Goal: Task Accomplishment & Management: Manage account settings

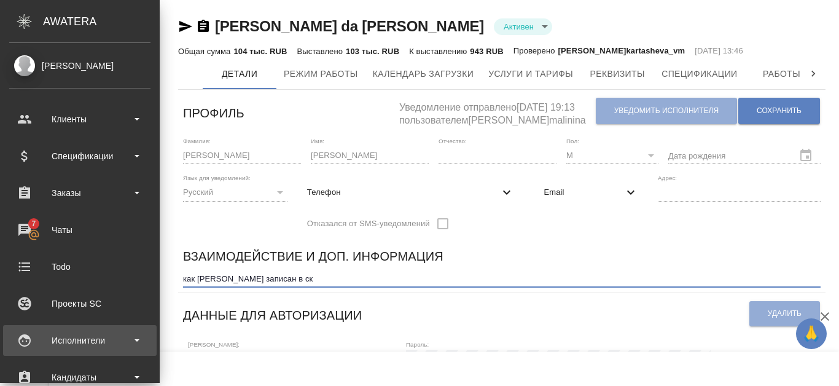
click at [129, 340] on div "Исполнители" at bounding box center [79, 340] width 141 height 18
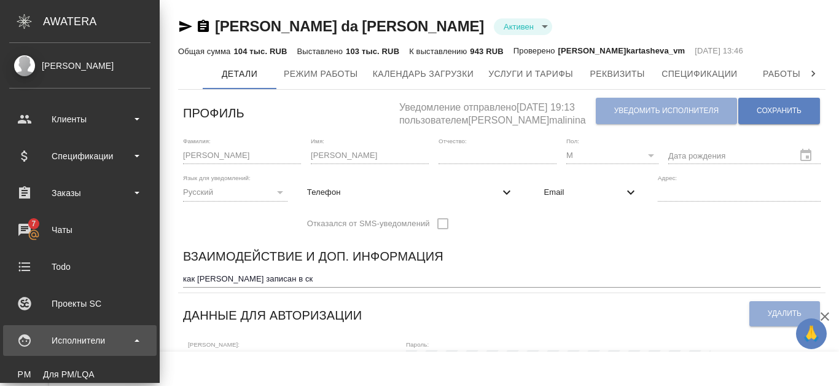
click at [138, 342] on div "Исполнители" at bounding box center [79, 340] width 141 height 18
click at [132, 342] on div "Исполнители" at bounding box center [79, 340] width 141 height 18
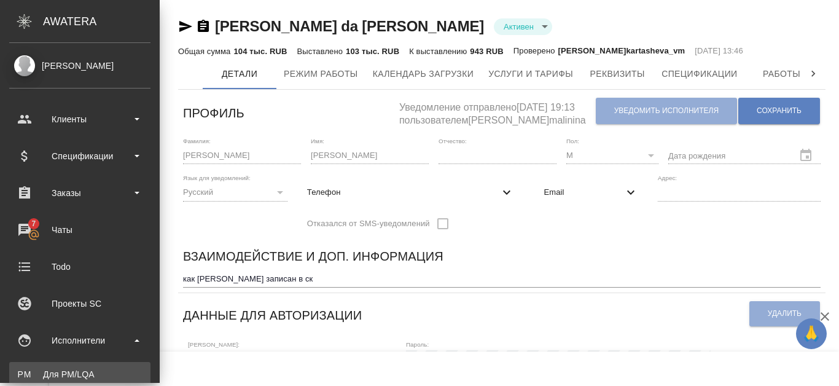
click at [76, 371] on div "Для PM/LQA" at bounding box center [79, 374] width 129 height 12
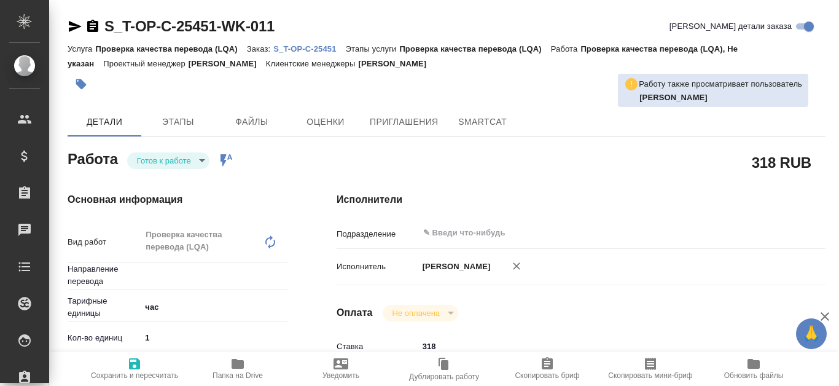
type textarea "x"
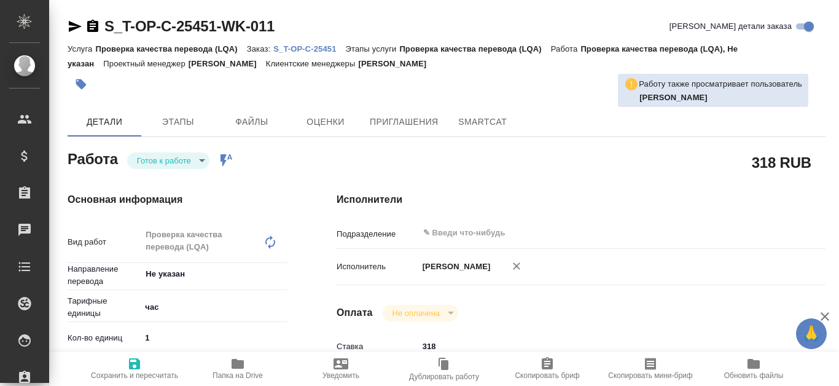
type input "Не указан"
type textarea "x"
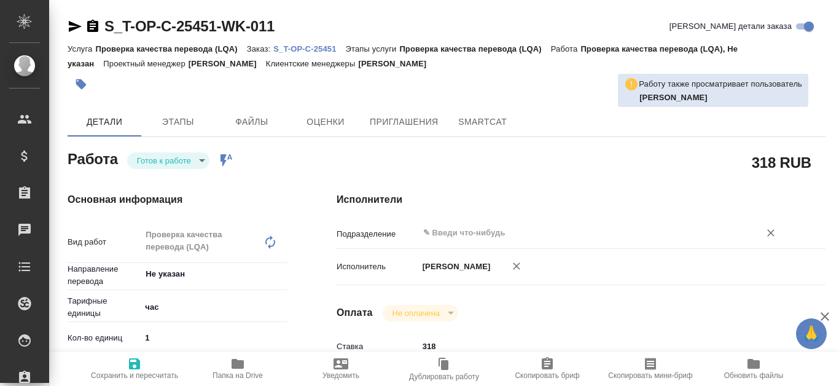
type textarea "x"
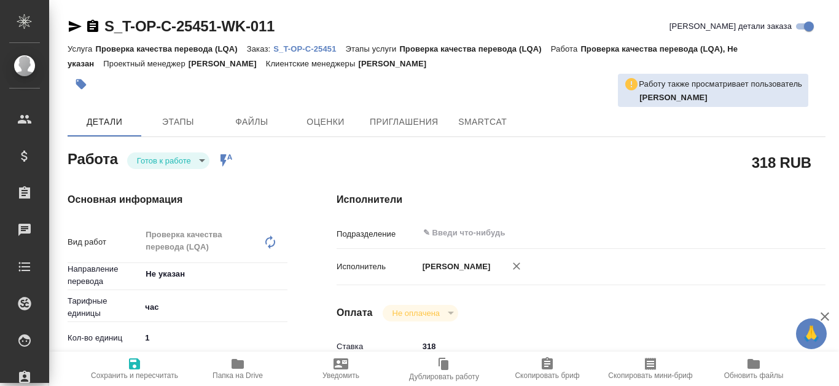
type textarea "x"
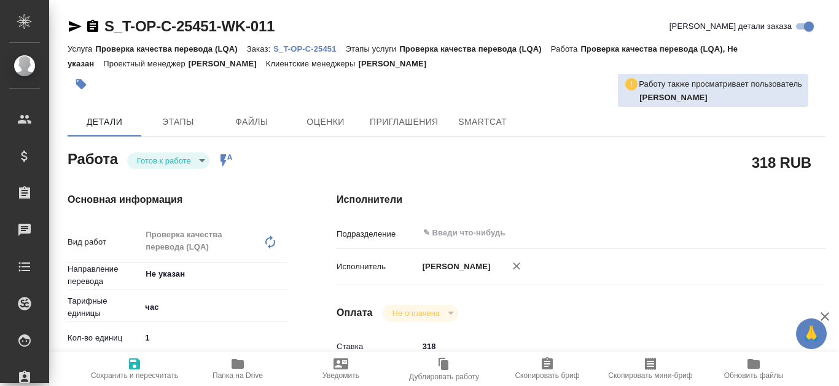
type textarea "x"
click at [293, 52] on p "S_T-OP-C-25451" at bounding box center [309, 48] width 72 height 9
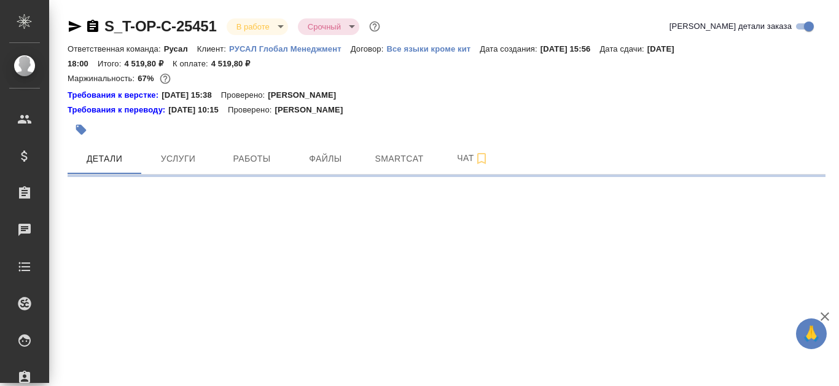
select select "RU"
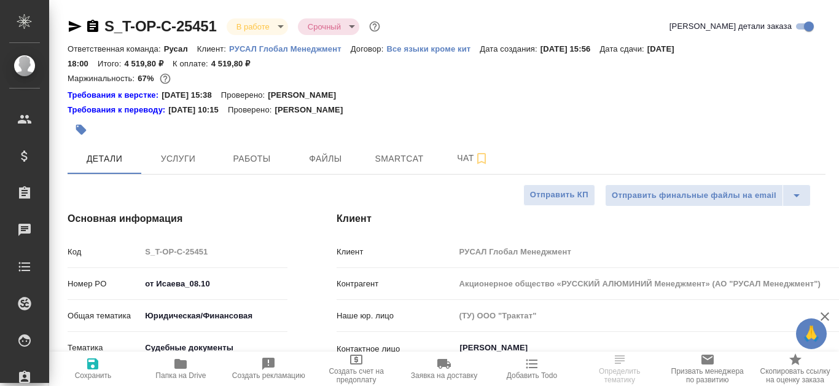
type textarea "x"
click at [251, 152] on span "Работы" at bounding box center [251, 158] width 59 height 15
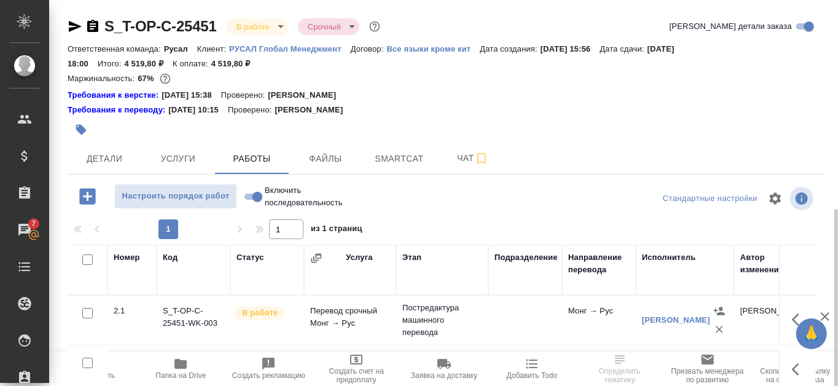
scroll to position [123, 0]
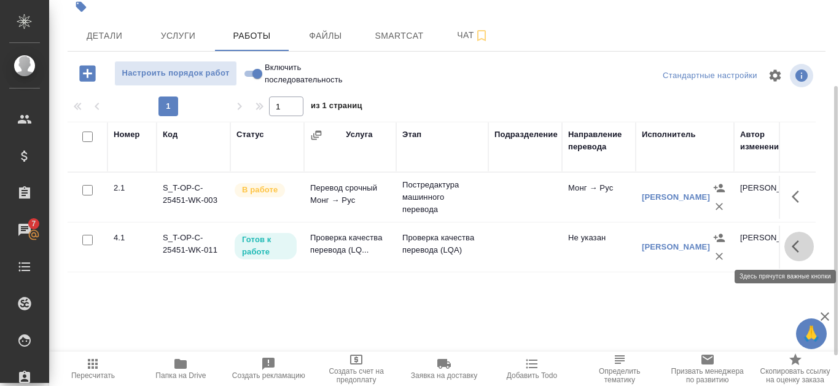
click at [793, 248] on icon "button" at bounding box center [799, 246] width 15 height 15
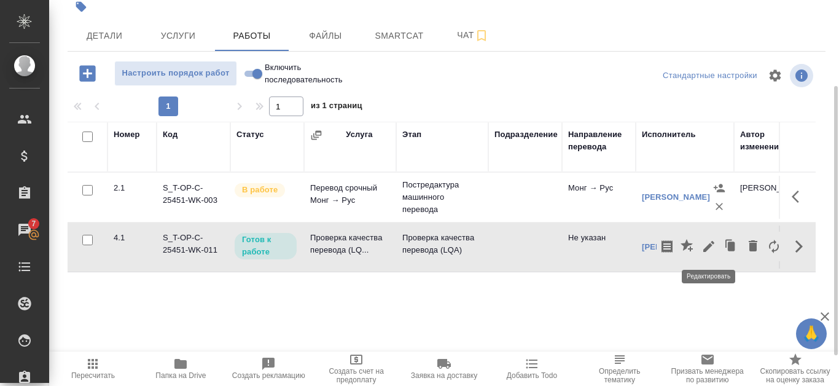
click at [712, 249] on icon "button" at bounding box center [709, 246] width 15 height 15
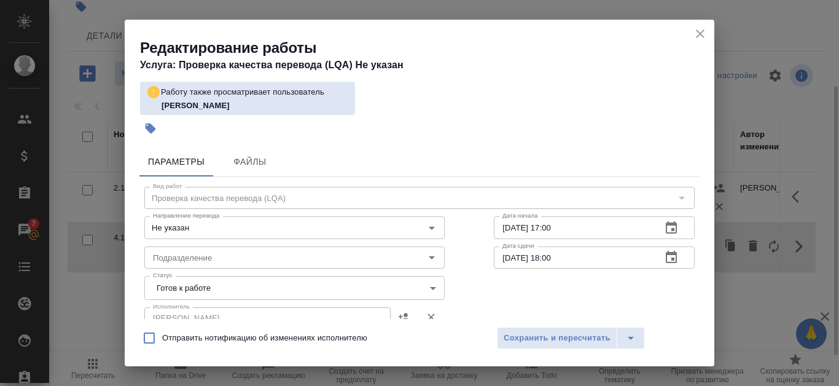
click at [437, 286] on body "🙏 .cls-1 fill:#fff; AWATERA Kanataeva Ekaterina Клиенты Спецификации Заказы 7 Ч…" at bounding box center [419, 193] width 839 height 386
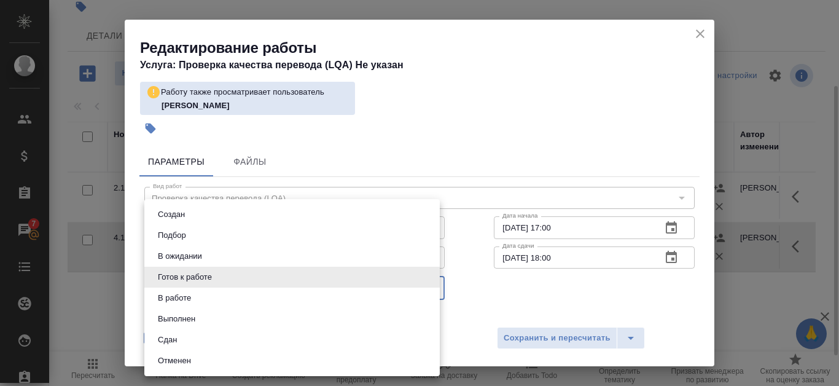
click at [274, 336] on li "Сдан" at bounding box center [292, 339] width 296 height 21
type input "closed"
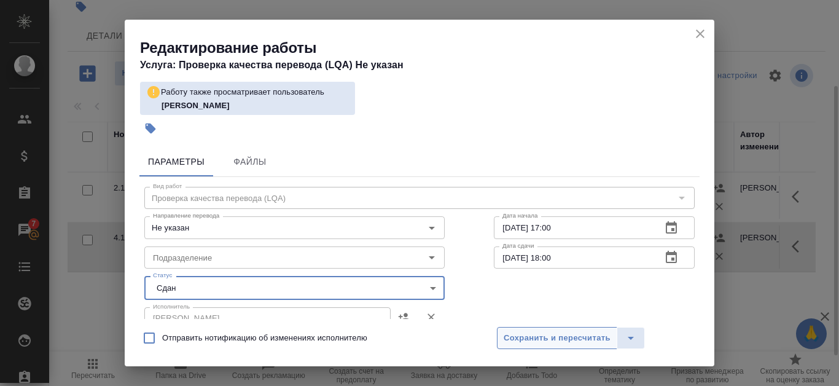
click at [571, 340] on span "Сохранить и пересчитать" at bounding box center [557, 338] width 107 height 14
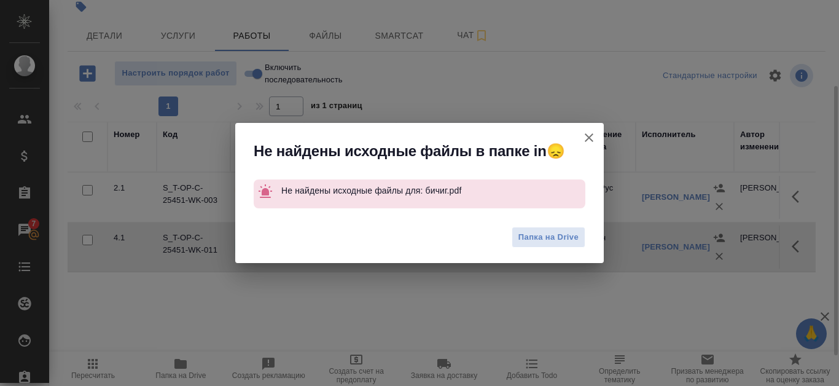
click at [591, 131] on icon "button" at bounding box center [589, 137] width 15 height 15
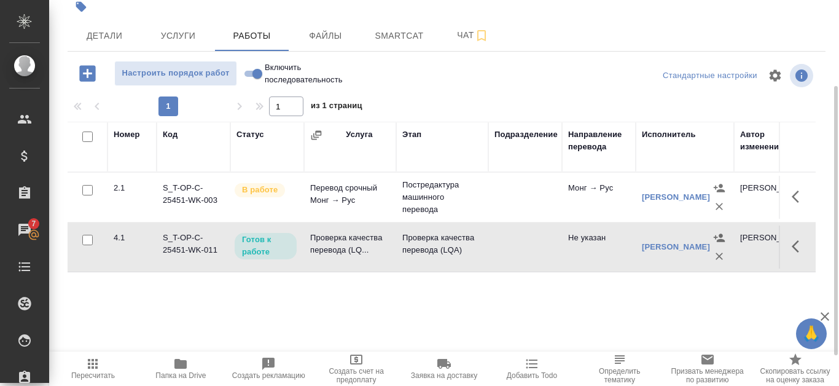
click at [253, 73] on input "Включить последовательность" at bounding box center [257, 73] width 44 height 15
checkbox input "true"
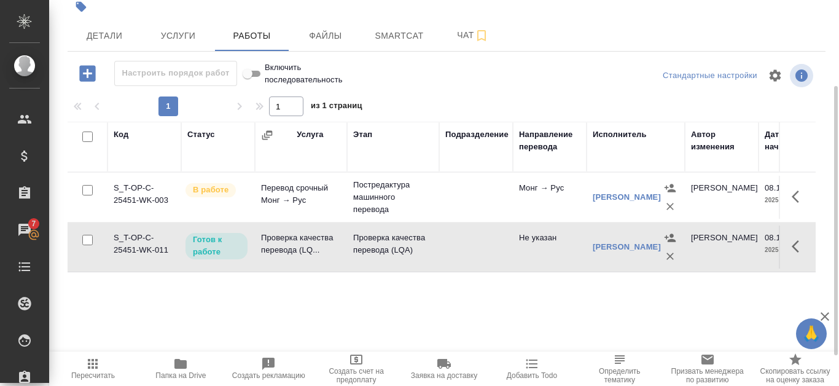
click at [795, 245] on icon "button" at bounding box center [795, 246] width 7 height 12
click at [717, 241] on button "button" at bounding box center [709, 246] width 21 height 29
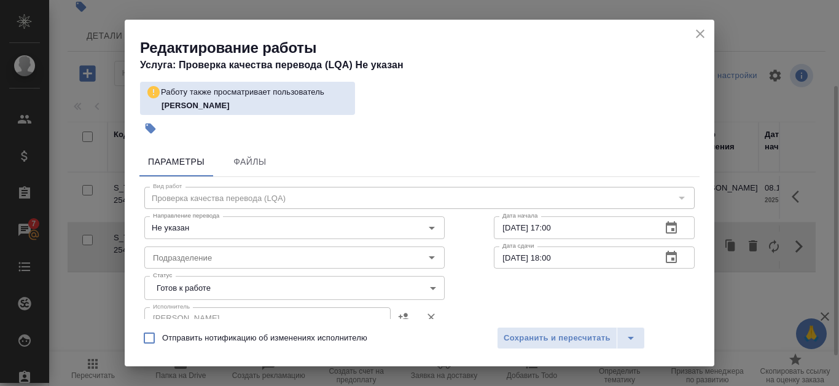
click at [409, 291] on body "🙏 .cls-1 fill:#fff; AWATERA Kanataeva Ekaterina Клиенты Спецификации Заказы 7 Ч…" at bounding box center [419, 193] width 839 height 386
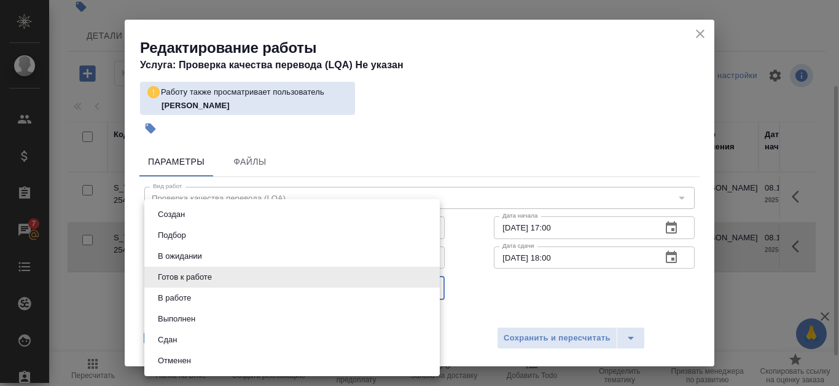
click at [357, 339] on li "Сдан" at bounding box center [292, 339] width 296 height 21
type input "closed"
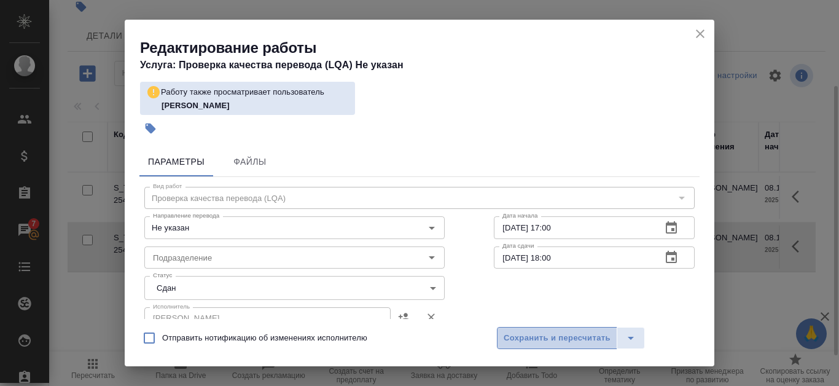
click at [538, 343] on span "Сохранить и пересчитать" at bounding box center [557, 338] width 107 height 14
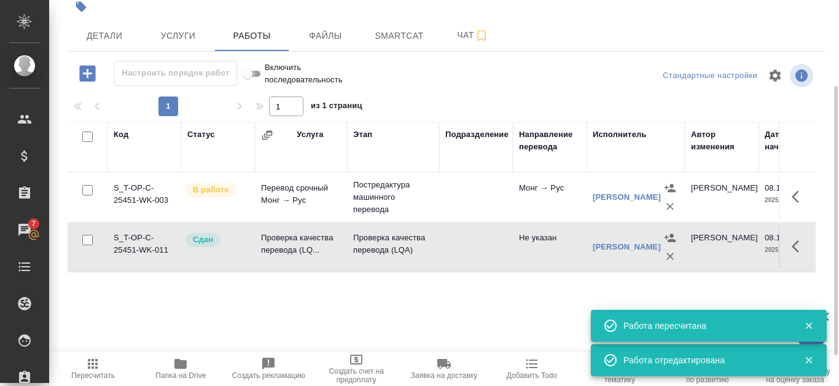
click at [256, 72] on input "Включить последовательность" at bounding box center [248, 73] width 44 height 15
checkbox input "false"
